Goal: Book appointment/travel/reservation

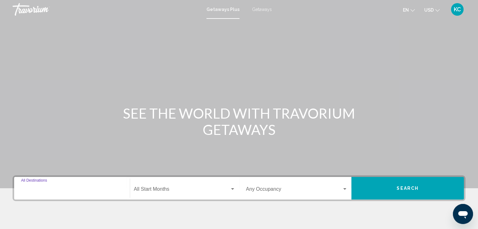
click at [30, 188] on input "Destination All Destinations" at bounding box center [72, 191] width 102 height 6
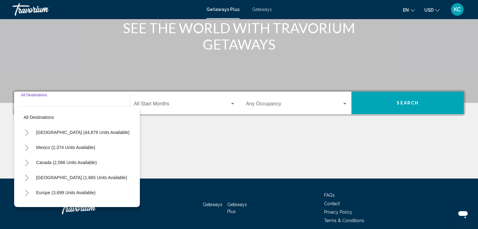
scroll to position [112, 0]
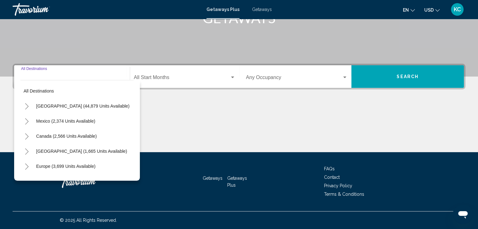
click at [26, 105] on icon "Toggle United States (44,879 units available)" at bounding box center [27, 106] width 5 height 6
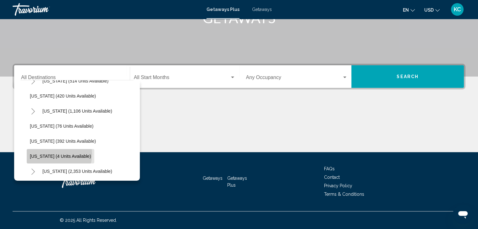
click at [54, 154] on span "[US_STATE] (4 units available)" at bounding box center [60, 156] width 61 height 5
type input "**********"
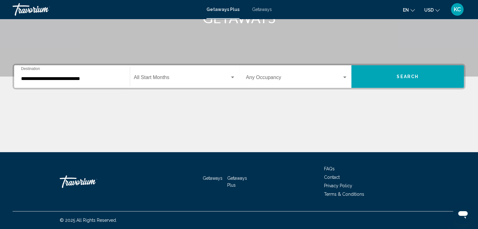
click at [148, 74] on div "Start Month All Start Months" at bounding box center [184, 77] width 101 height 20
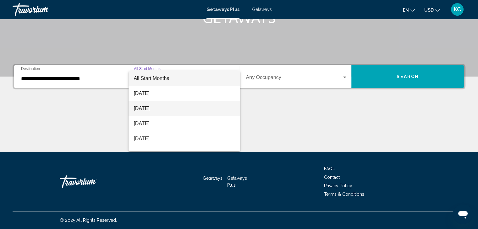
click at [150, 107] on span "[DATE]" at bounding box center [184, 108] width 101 height 15
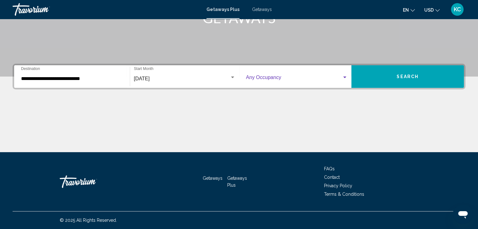
click at [346, 78] on div "Search widget" at bounding box center [345, 77] width 6 height 5
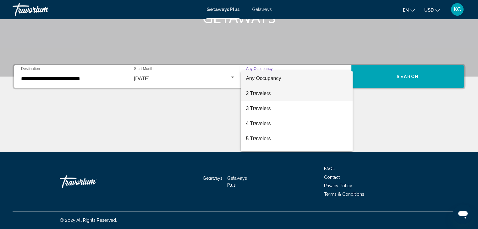
click at [273, 94] on span "2 Travelers" at bounding box center [297, 93] width 102 height 15
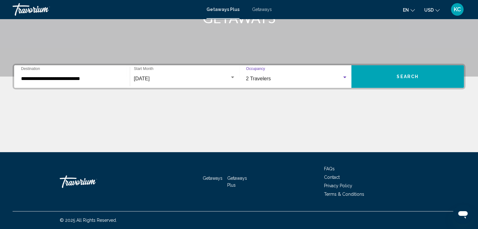
click at [402, 75] on span "Search" at bounding box center [407, 76] width 22 height 5
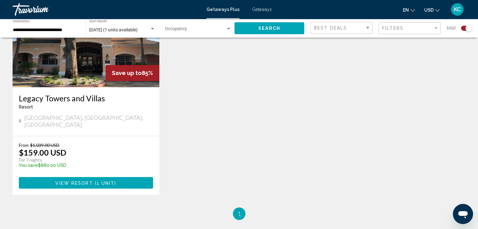
scroll to position [347, 0]
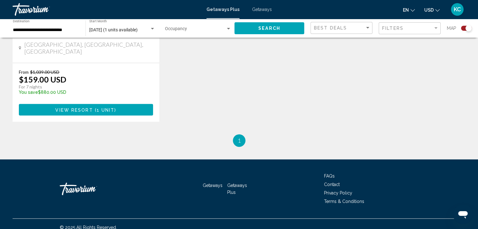
click at [123, 104] on button "View Resort ( 1 unit )" at bounding box center [86, 110] width 134 height 12
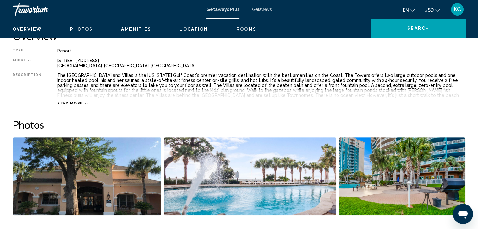
scroll to position [271, 0]
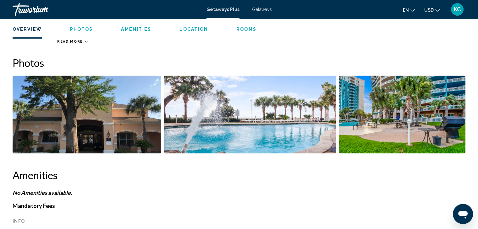
click at [110, 85] on img "Open full-screen image slider" at bounding box center [87, 115] width 149 height 78
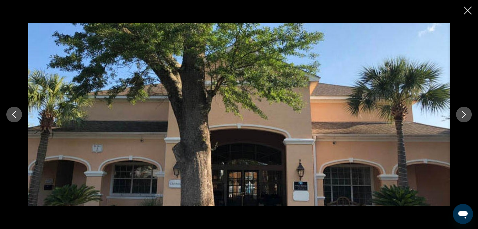
click at [464, 116] on icon "Next image" at bounding box center [464, 115] width 4 height 8
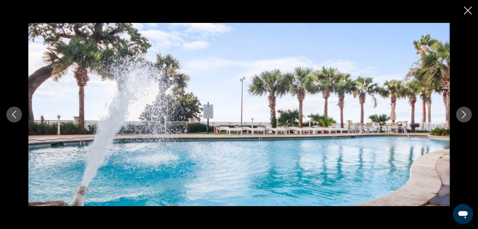
click at [464, 116] on icon "Next image" at bounding box center [464, 115] width 4 height 8
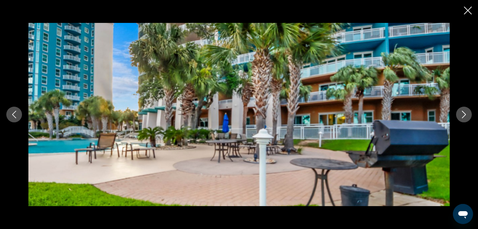
click at [464, 116] on icon "Next image" at bounding box center [464, 115] width 4 height 8
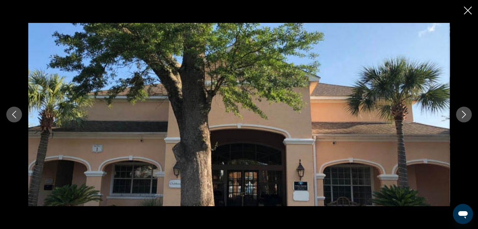
click at [464, 116] on icon "Next image" at bounding box center [464, 115] width 4 height 8
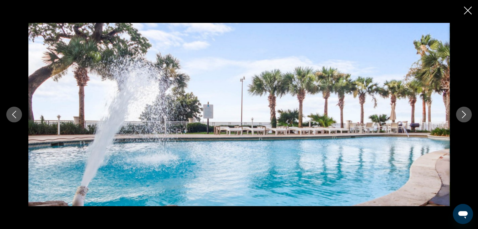
click at [464, 116] on icon "Next image" at bounding box center [464, 115] width 4 height 8
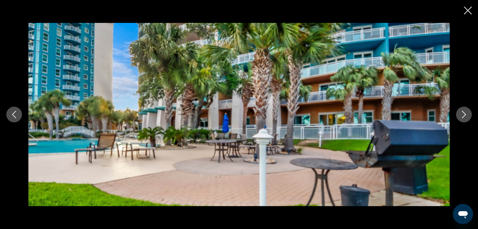
click at [464, 116] on icon "Next image" at bounding box center [464, 115] width 4 height 8
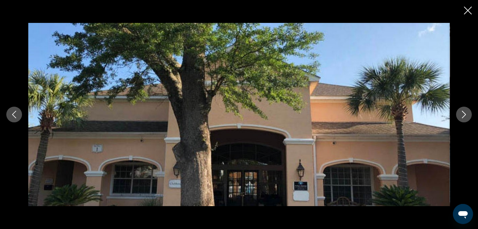
click at [466, 12] on icon "Close slideshow" at bounding box center [468, 11] width 8 height 8
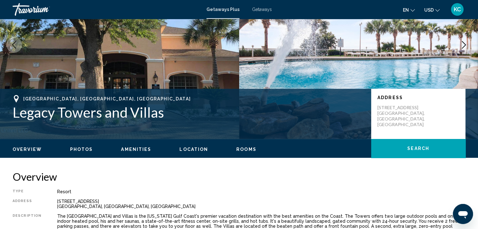
scroll to position [0, 0]
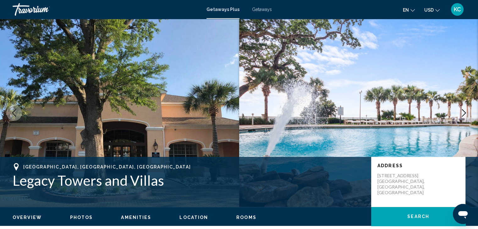
click at [32, 9] on div "Travorium" at bounding box center [44, 9] width 63 height 13
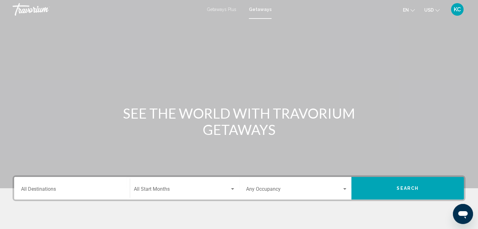
click at [25, 189] on input "Destination All Destinations" at bounding box center [72, 191] width 102 height 6
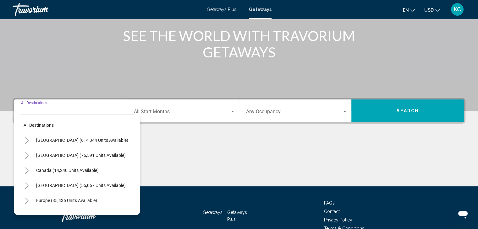
scroll to position [112, 0]
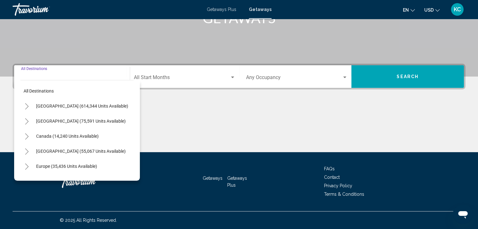
click at [25, 104] on icon "Toggle United States (614,344 units available)" at bounding box center [27, 106] width 5 height 6
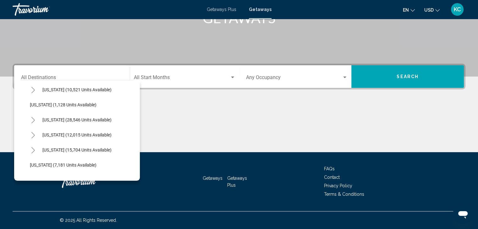
scroll to position [534, 0]
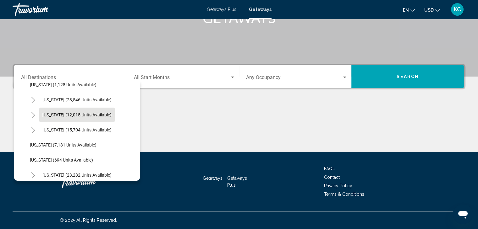
click at [46, 112] on span "[US_STATE] (12,015 units available)" at bounding box center [76, 114] width 69 height 5
type input "**********"
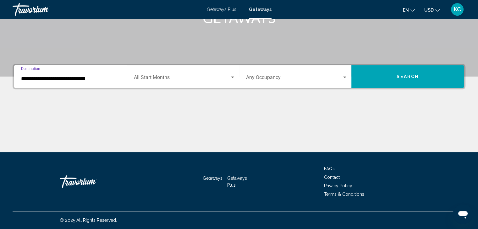
click at [166, 78] on span "Search widget" at bounding box center [182, 79] width 96 height 6
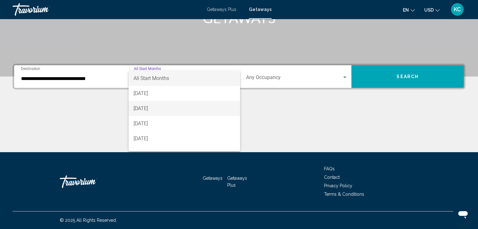
click at [145, 110] on span "[DATE]" at bounding box center [184, 108] width 101 height 15
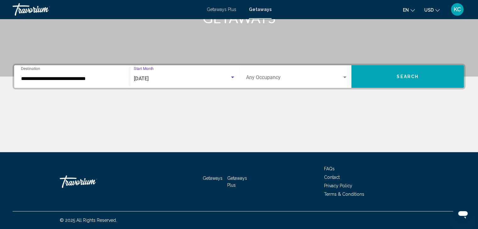
click at [343, 77] on div "Search widget" at bounding box center [344, 78] width 3 height 2
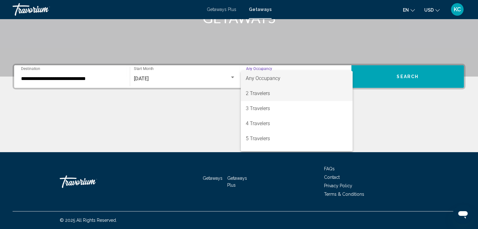
click at [263, 92] on span "2 Travelers" at bounding box center [297, 93] width 102 height 15
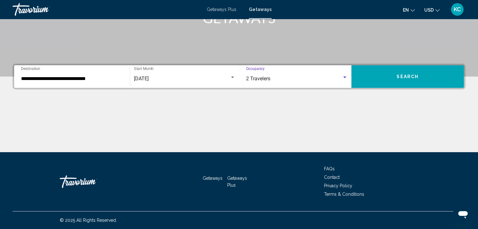
click at [396, 73] on button "Search" at bounding box center [407, 76] width 112 height 23
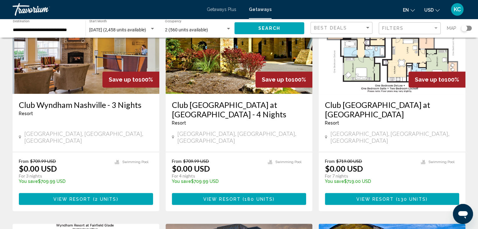
scroll to position [314, 0]
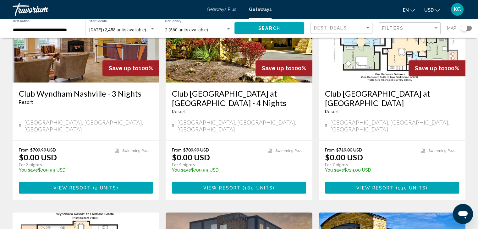
click at [74, 89] on h3 "Club Wyndham Nashville - 3 Nights" at bounding box center [86, 93] width 134 height 9
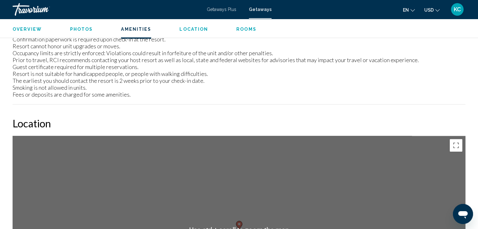
scroll to position [743, 0]
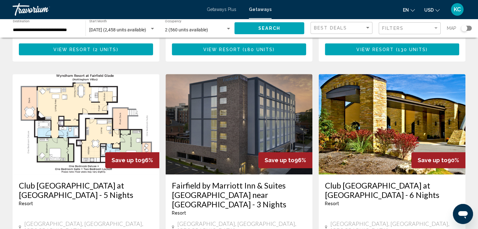
scroll to position [440, 0]
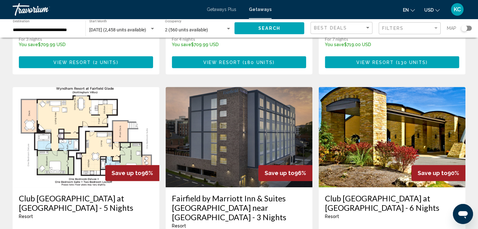
click at [235, 92] on img "Main content" at bounding box center [239, 137] width 147 height 101
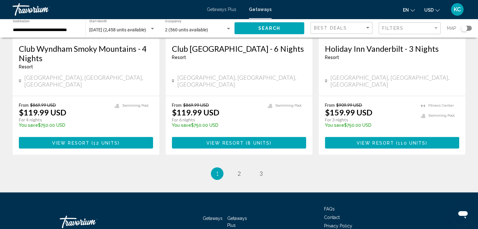
scroll to position [831, 0]
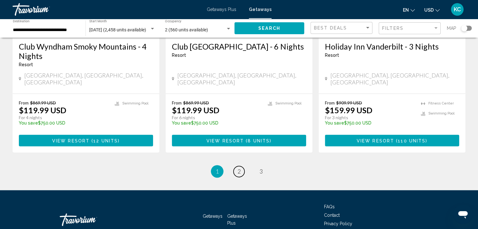
click at [239, 168] on span "2" at bounding box center [238, 171] width 3 height 7
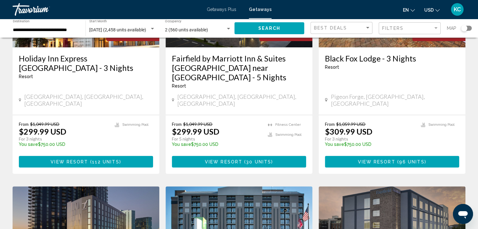
scroll to position [220, 0]
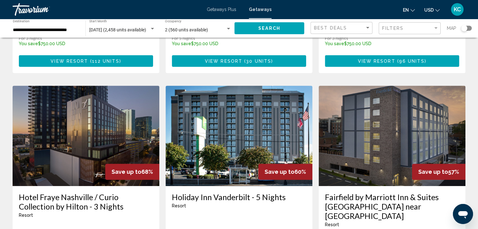
click at [96, 103] on img "Main content" at bounding box center [86, 136] width 147 height 101
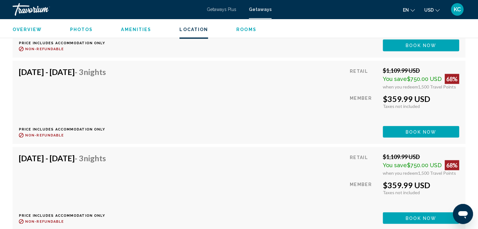
scroll to position [1194, 0]
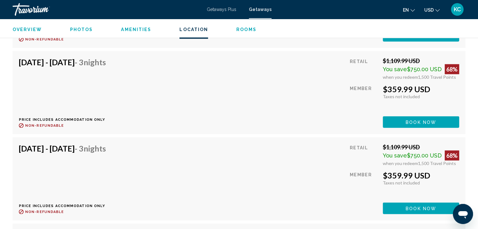
click at [0, 0] on div at bounding box center [0, 0] width 0 height 0
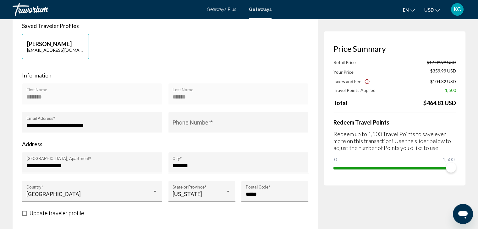
scroll to position [31, 0]
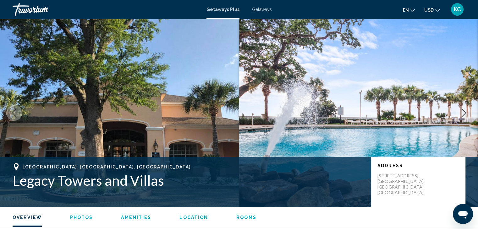
scroll to position [263, 0]
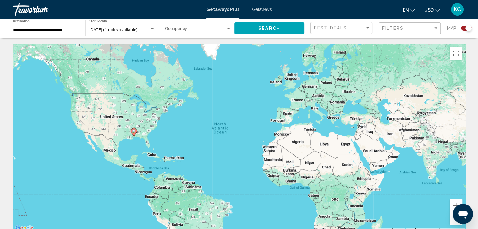
click at [25, 27] on div "**********" at bounding box center [46, 28] width 66 height 17
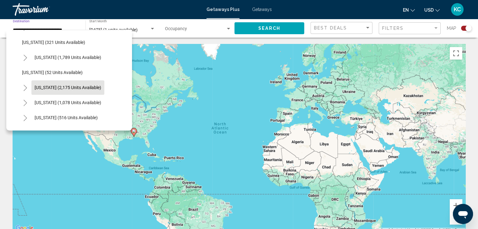
scroll to position [469, 0]
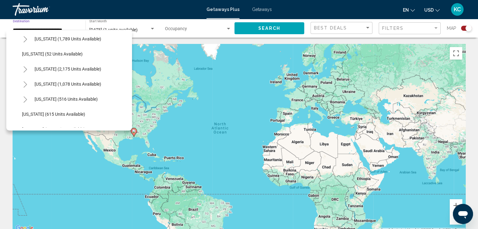
click at [24, 83] on icon "Toggle Tennessee (1,078 units available)" at bounding box center [25, 84] width 5 height 6
click at [25, 82] on icon "Toggle Tennessee (1,078 units available)" at bounding box center [25, 84] width 5 height 6
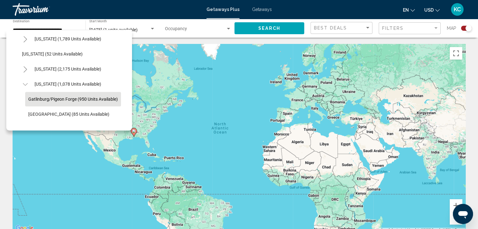
click at [35, 98] on span "Gatlinburg/Pigeon Forge (950 units available)" at bounding box center [73, 99] width 90 height 5
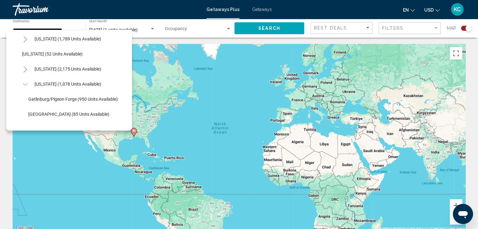
type input "**********"
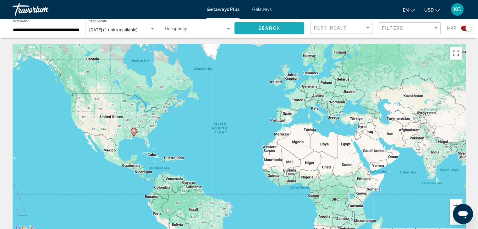
click at [264, 31] on button "Search" at bounding box center [269, 28] width 70 height 12
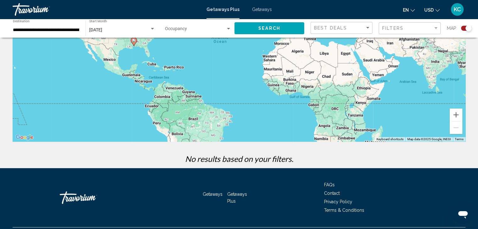
scroll to position [107, 0]
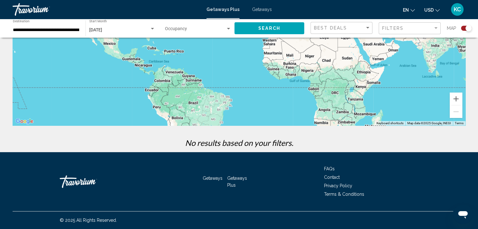
click at [39, 30] on input "**********" at bounding box center [46, 30] width 66 height 5
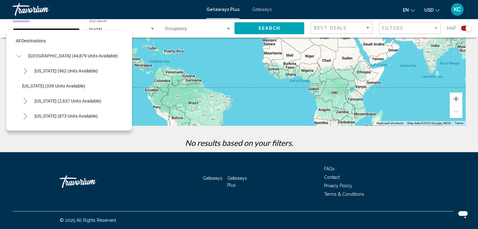
scroll to position [492, 0]
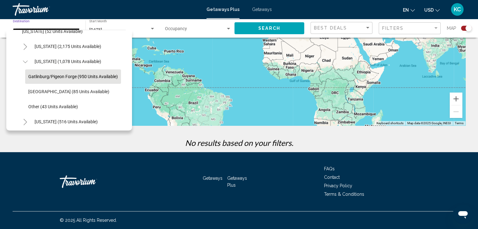
click at [45, 76] on span "Gatlinburg/Pigeon Forge (950 units available)" at bounding box center [73, 76] width 90 height 5
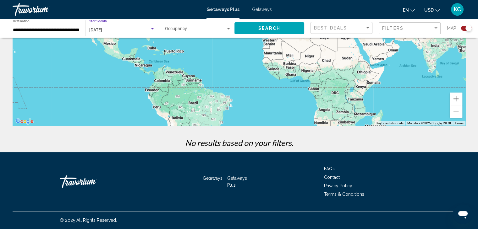
click at [152, 28] on div "Search widget" at bounding box center [152, 29] width 3 height 2
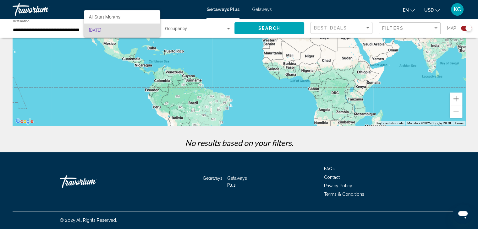
click at [132, 33] on span "[DATE]" at bounding box center [122, 30] width 66 height 13
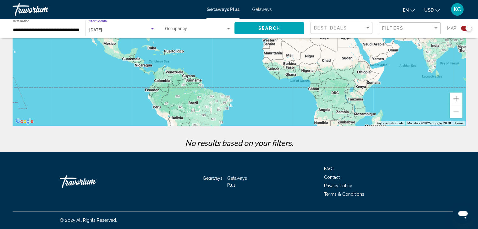
click at [227, 27] on div "Search widget" at bounding box center [229, 28] width 6 height 5
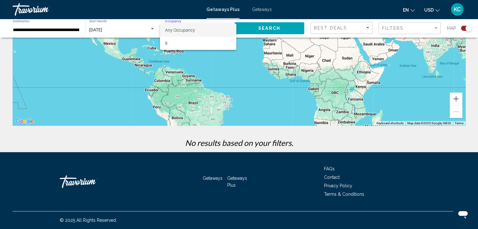
click at [188, 30] on span "Any Occupancy" at bounding box center [180, 30] width 30 height 5
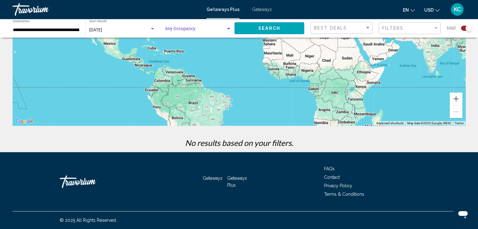
click at [228, 27] on div "Search widget" at bounding box center [229, 28] width 6 height 5
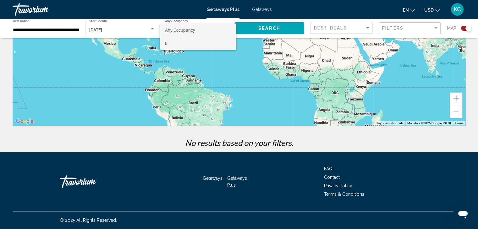
click at [219, 42] on span "8" at bounding box center [198, 43] width 66 height 13
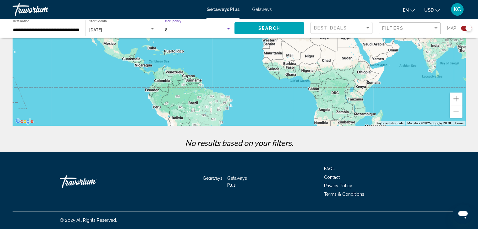
click at [228, 26] on div "Search widget" at bounding box center [229, 28] width 6 height 5
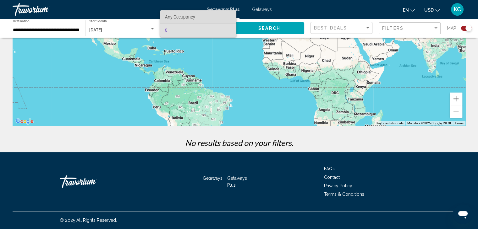
click at [220, 15] on span "Any Occupancy" at bounding box center [198, 16] width 66 height 13
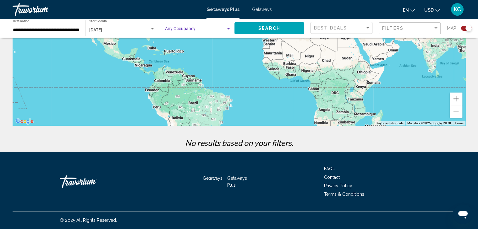
click at [228, 27] on div "Search widget" at bounding box center [229, 28] width 6 height 5
click at [228, 28] on div "Search widget" at bounding box center [229, 28] width 6 height 5
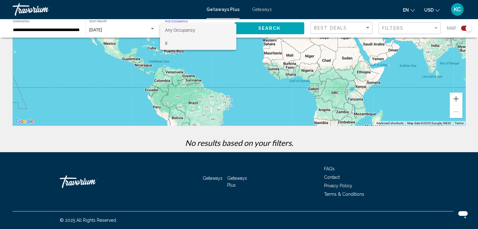
click at [214, 41] on span "8" at bounding box center [198, 43] width 66 height 13
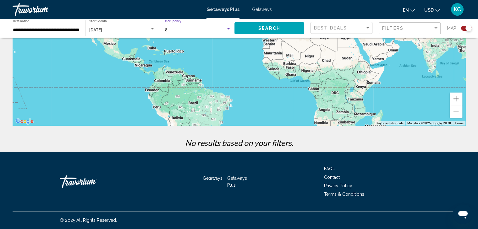
click at [183, 30] on div "8" at bounding box center [195, 30] width 61 height 5
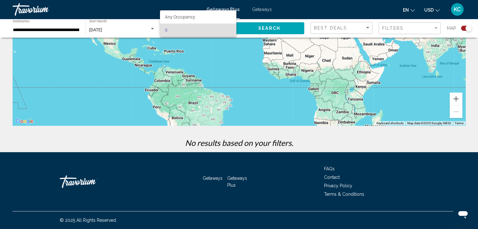
click at [238, 54] on div at bounding box center [239, 114] width 478 height 229
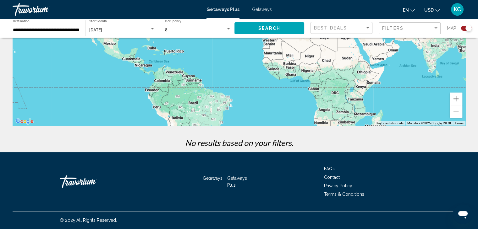
click at [39, 8] on div "Travorium" at bounding box center [44, 9] width 63 height 13
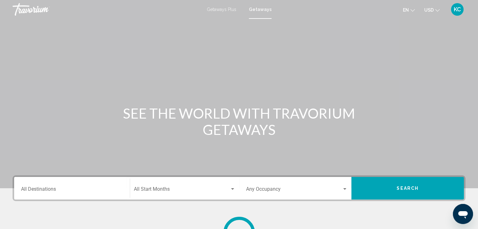
click at [38, 188] on input "Destination All Destinations" at bounding box center [72, 191] width 102 height 6
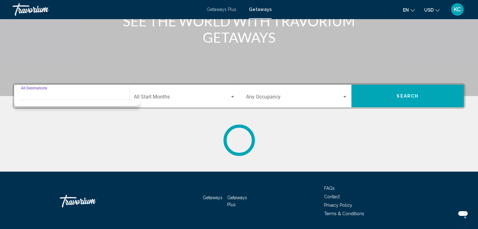
scroll to position [112, 0]
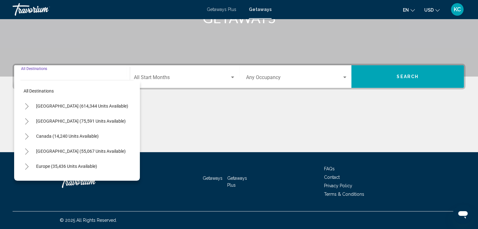
click at [278, 77] on span "Search widget" at bounding box center [294, 79] width 96 height 6
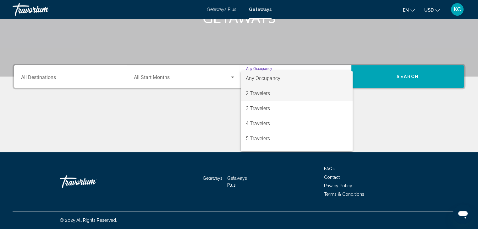
click at [262, 93] on span "2 Travelers" at bounding box center [297, 93] width 102 height 15
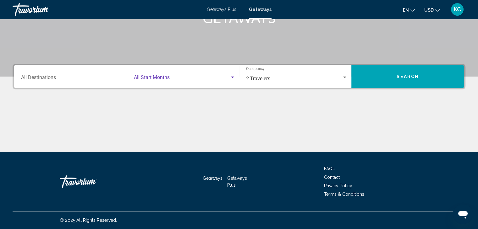
click at [158, 77] on span "Search widget" at bounding box center [182, 79] width 96 height 6
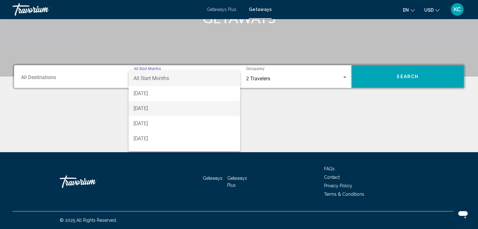
click at [143, 108] on span "[DATE]" at bounding box center [184, 108] width 101 height 15
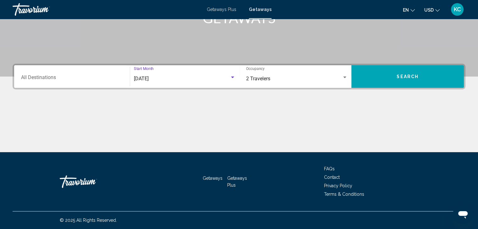
click at [42, 78] on input "Destination All Destinations" at bounding box center [72, 79] width 102 height 6
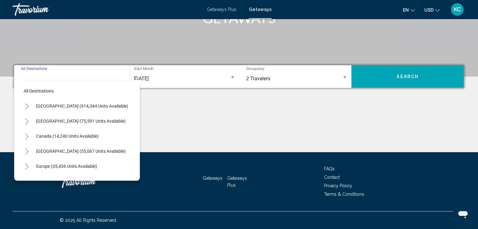
click at [27, 106] on icon "Toggle United States (614,344 units available)" at bounding box center [27, 106] width 5 height 6
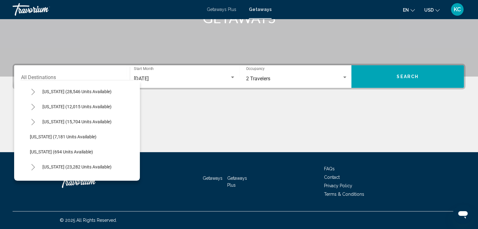
scroll to position [534, 0]
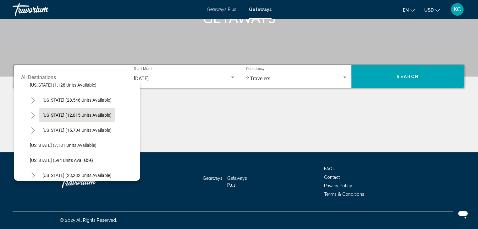
click at [48, 113] on span "[US_STATE] (12,015 units available)" at bounding box center [76, 115] width 69 height 5
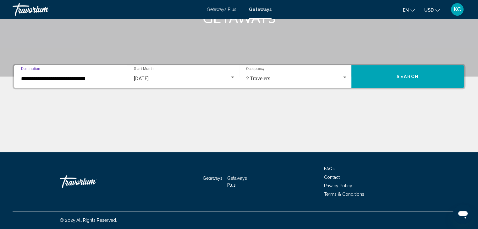
click at [30, 79] on input "**********" at bounding box center [72, 79] width 102 height 6
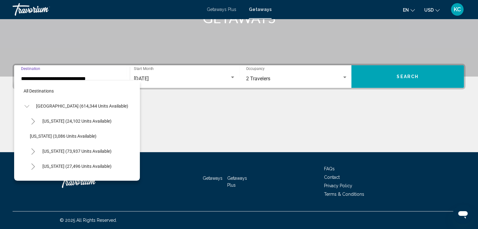
scroll to position [522, 0]
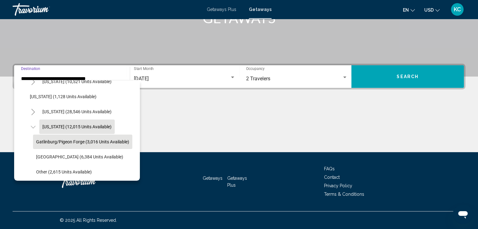
click at [51, 140] on span "Gatlinburg/Pigeon Forge (3,016 units available)" at bounding box center [82, 141] width 93 height 5
type input "**********"
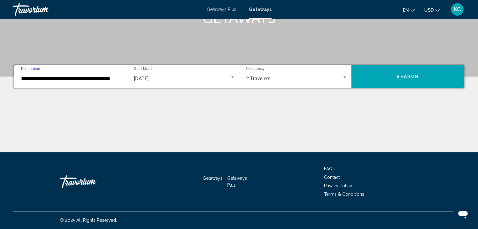
click at [401, 74] on span "Search" at bounding box center [407, 76] width 22 height 5
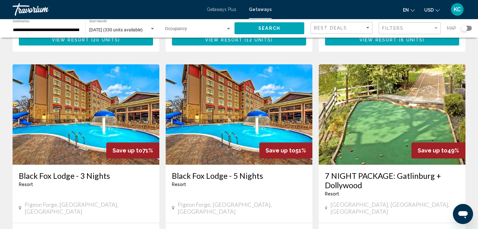
scroll to position [251, 0]
